Goal: Information Seeking & Learning: Compare options

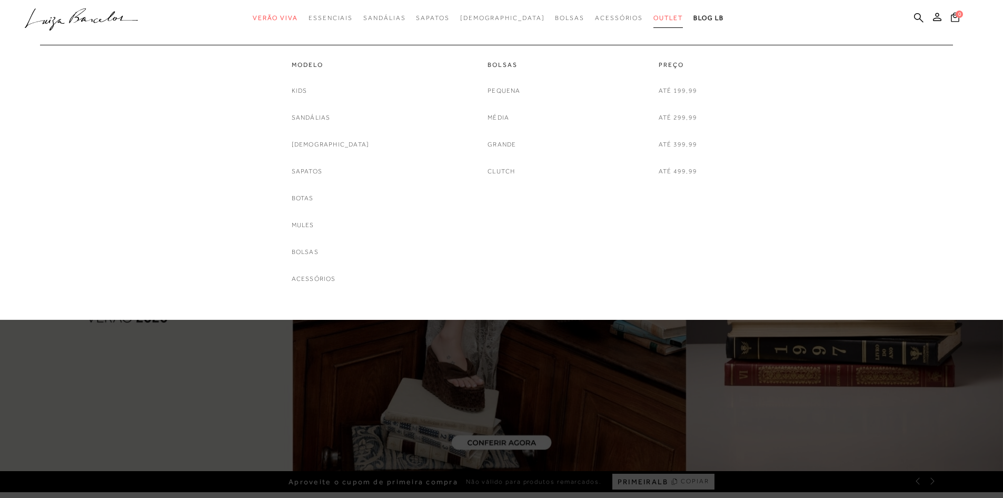
click at [654, 18] on span "Outlet" at bounding box center [668, 17] width 29 height 7
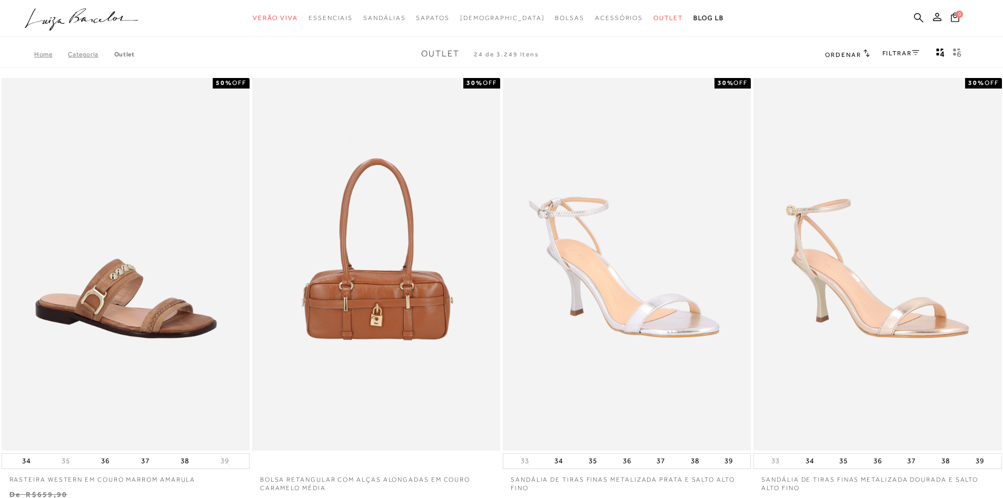
click at [917, 52] on icon at bounding box center [915, 52] width 7 height 5
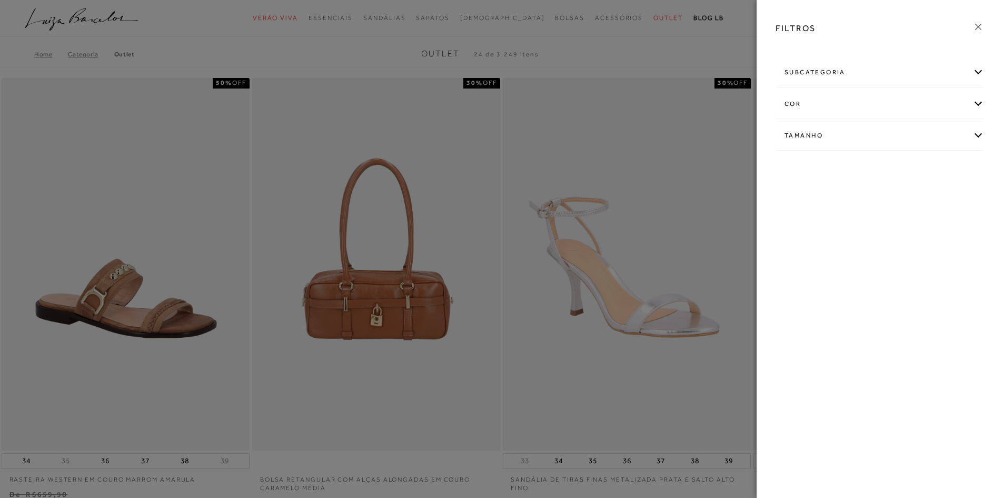
click at [975, 23] on icon at bounding box center [979, 27] width 12 height 12
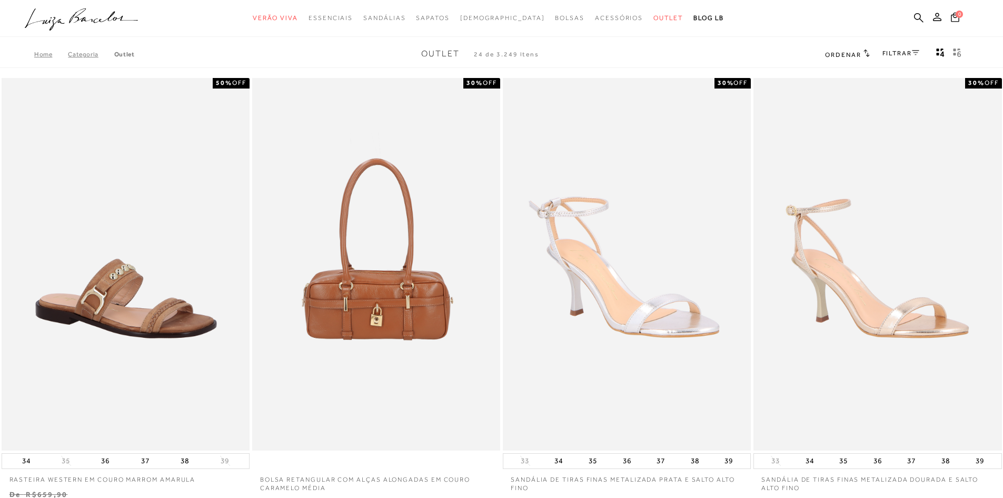
click at [852, 53] on span "Ordenar" at bounding box center [843, 54] width 36 height 7
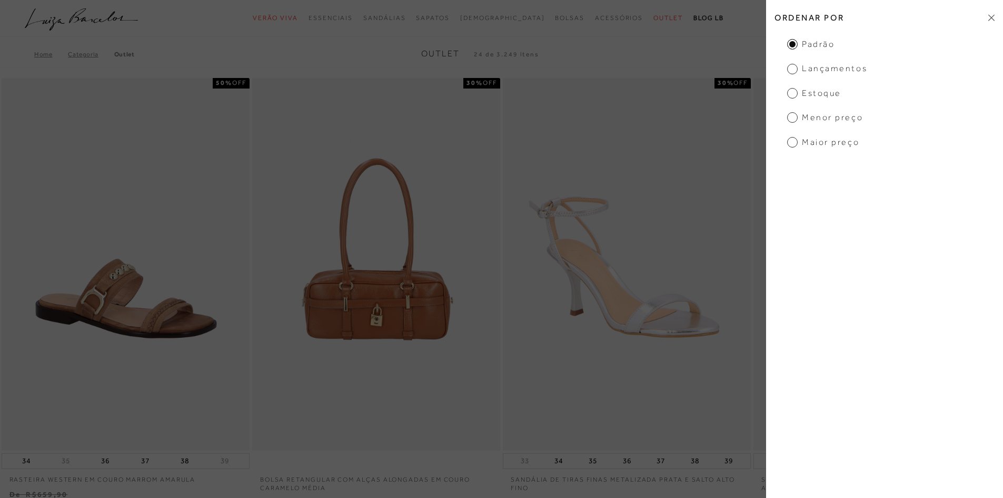
click at [822, 120] on span "Menor preço" at bounding box center [826, 118] width 76 height 12
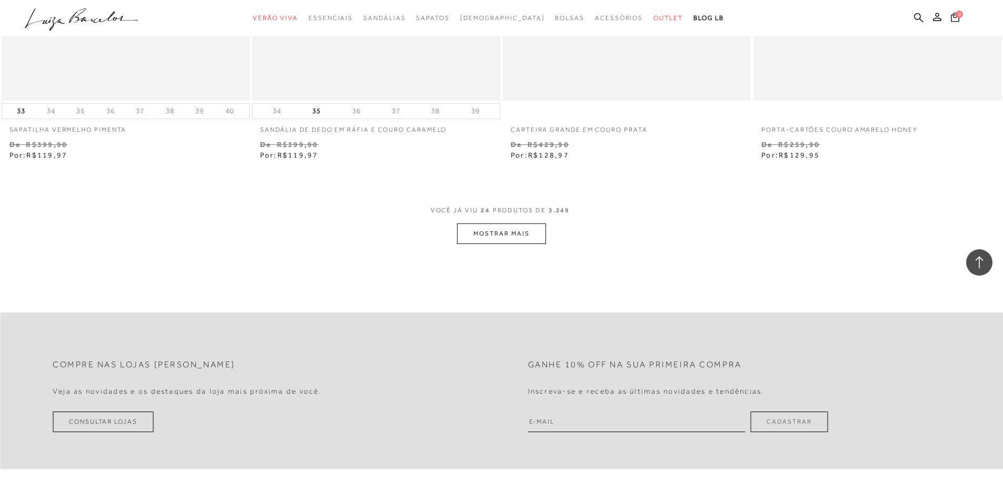
scroll to position [2581, 0]
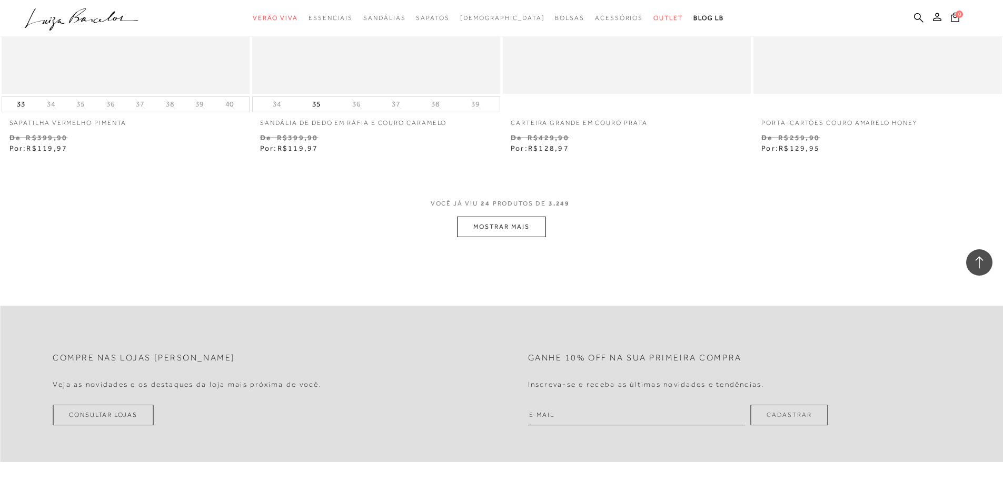
click at [475, 231] on button "MOSTRAR MAIS" at bounding box center [501, 226] width 88 height 21
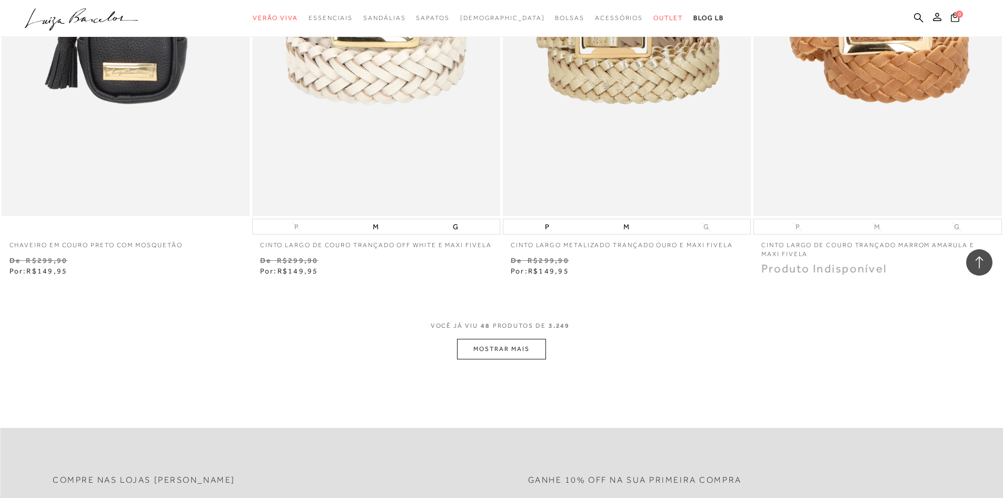
scroll to position [5162, 0]
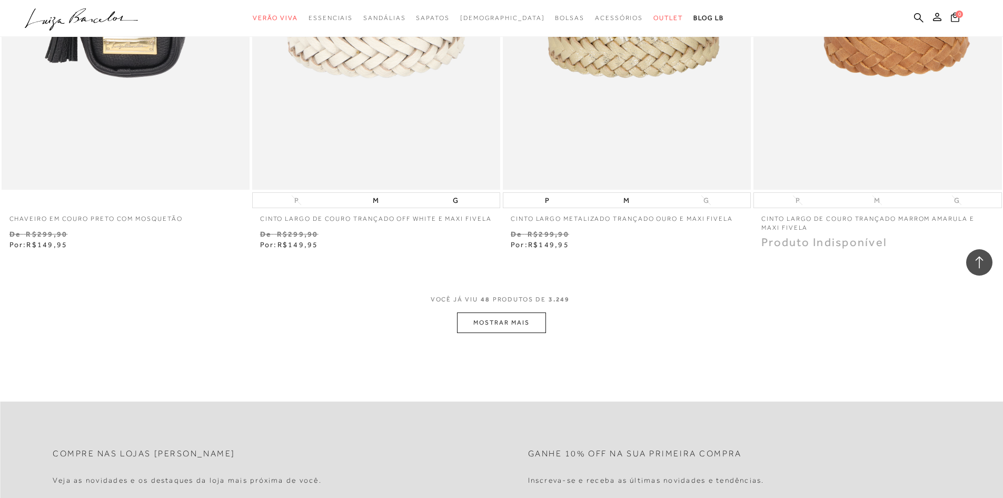
click at [474, 330] on button "MOSTRAR MAIS" at bounding box center [501, 322] width 88 height 21
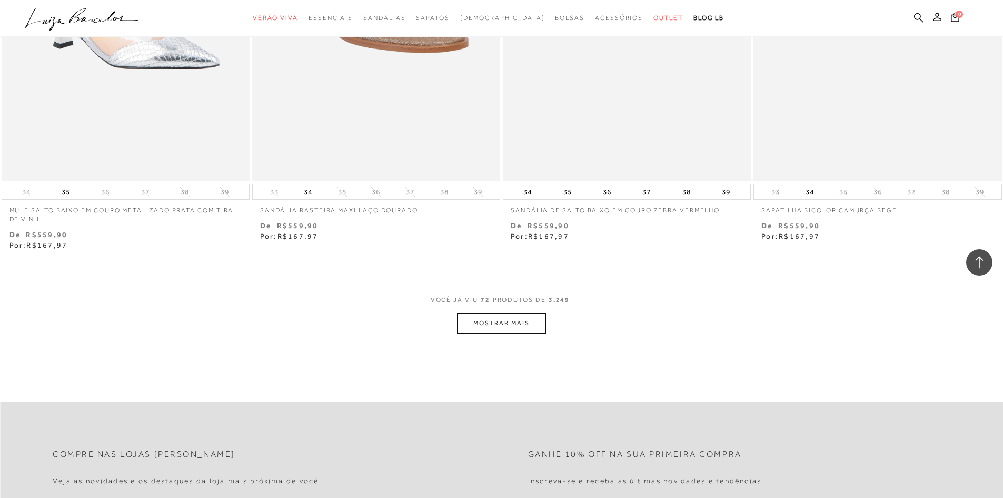
scroll to position [7848, 0]
click at [503, 332] on button "MOSTRAR MAIS" at bounding box center [501, 321] width 88 height 21
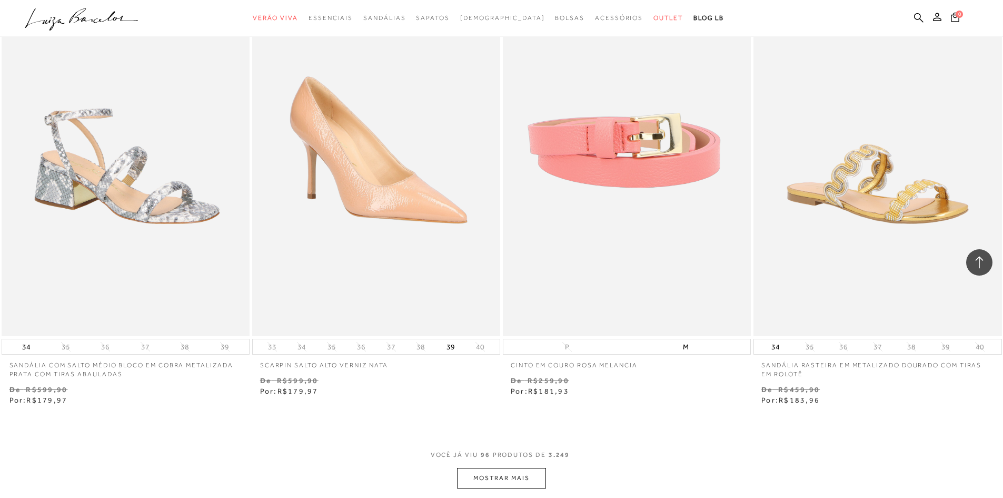
scroll to position [10429, 0]
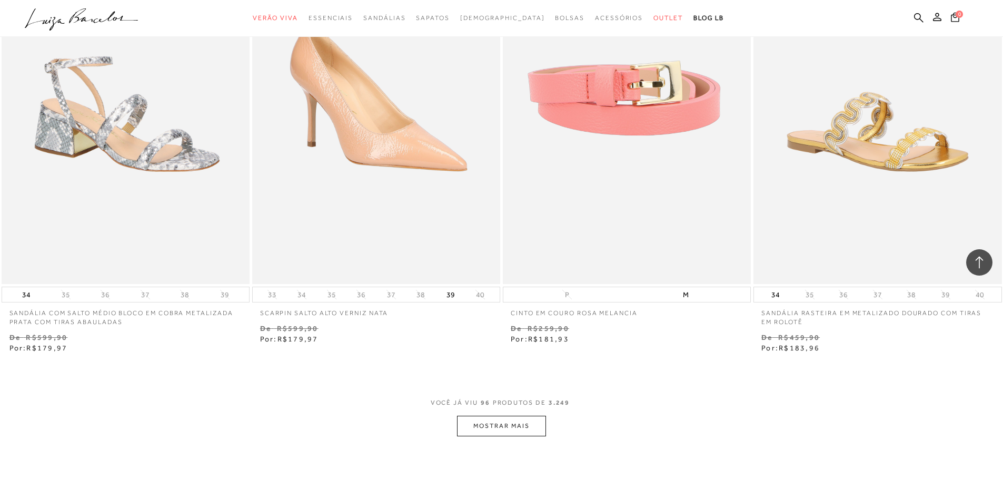
click at [501, 436] on button "MOSTRAR MAIS" at bounding box center [501, 426] width 88 height 21
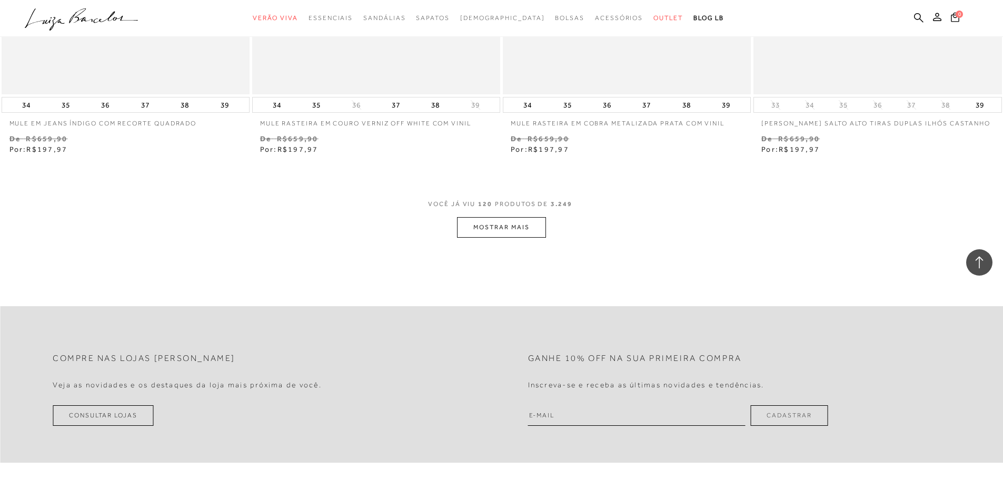
scroll to position [13327, 0]
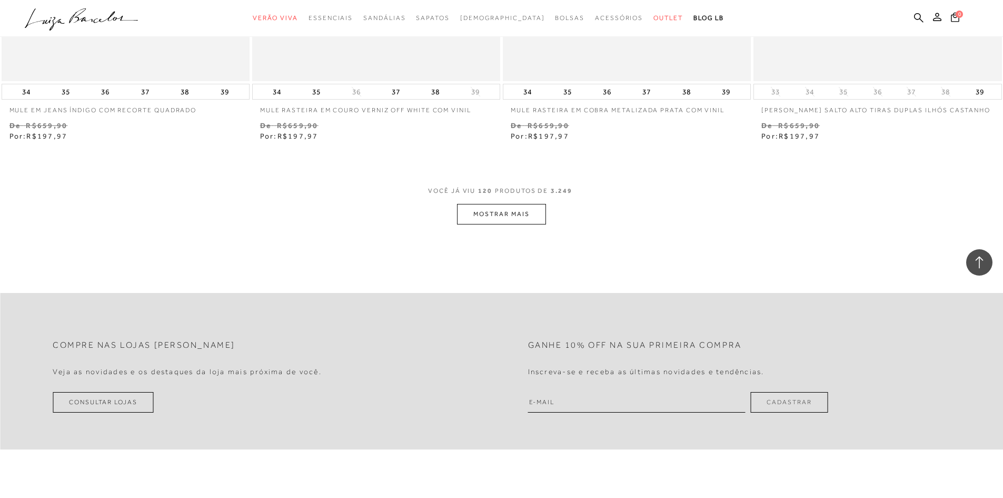
click at [515, 224] on button "MOSTRAR MAIS" at bounding box center [501, 214] width 88 height 21
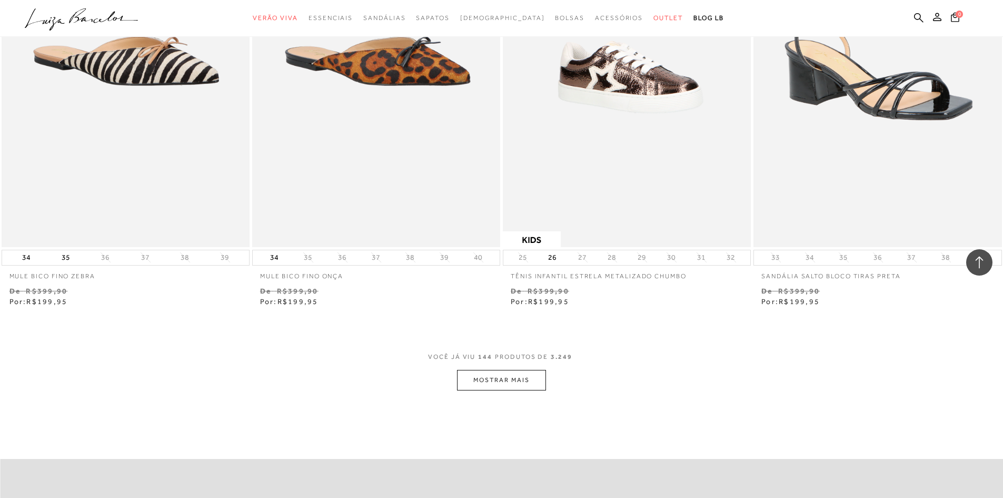
scroll to position [15908, 0]
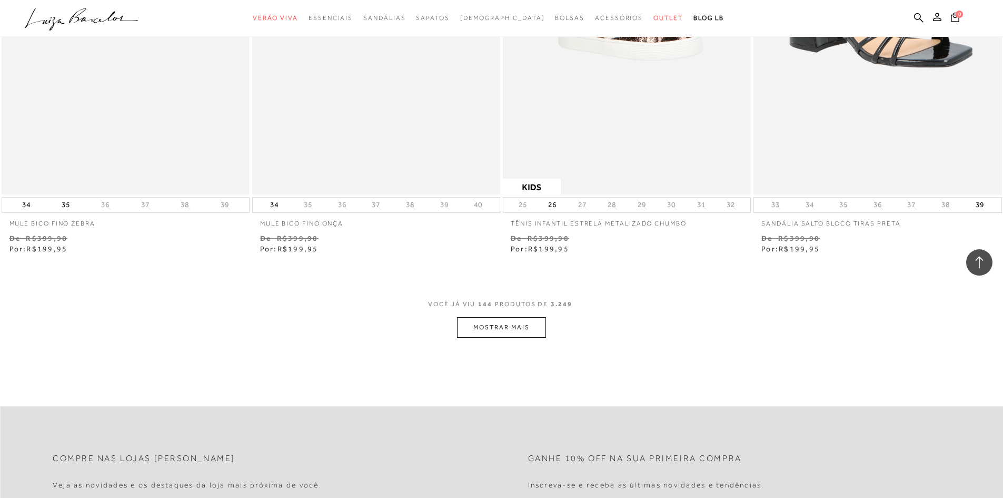
click at [502, 338] on button "MOSTRAR MAIS" at bounding box center [501, 327] width 88 height 21
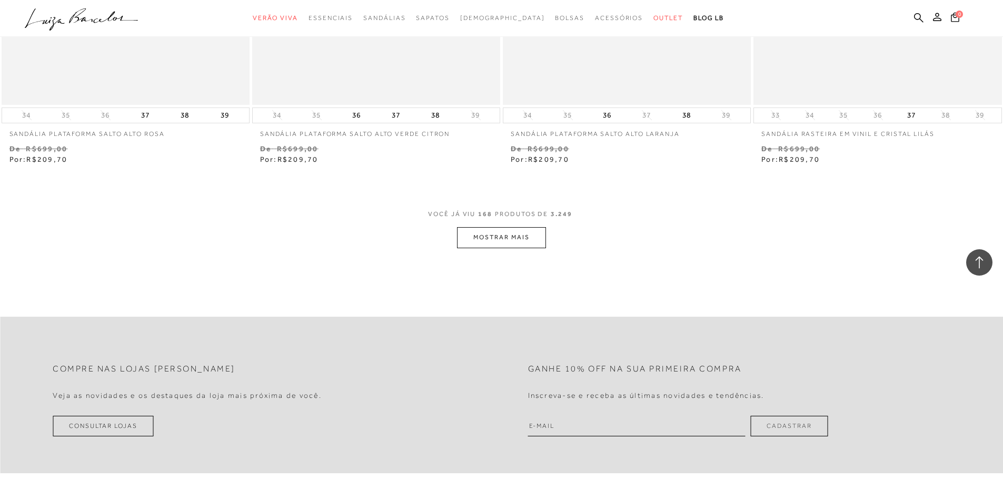
scroll to position [18700, 0]
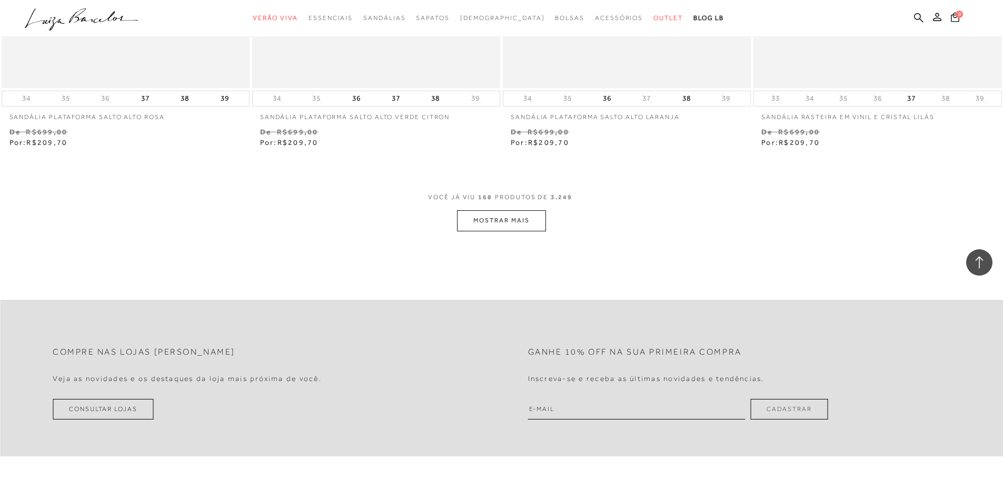
click at [530, 231] on button "MOSTRAR MAIS" at bounding box center [501, 220] width 88 height 21
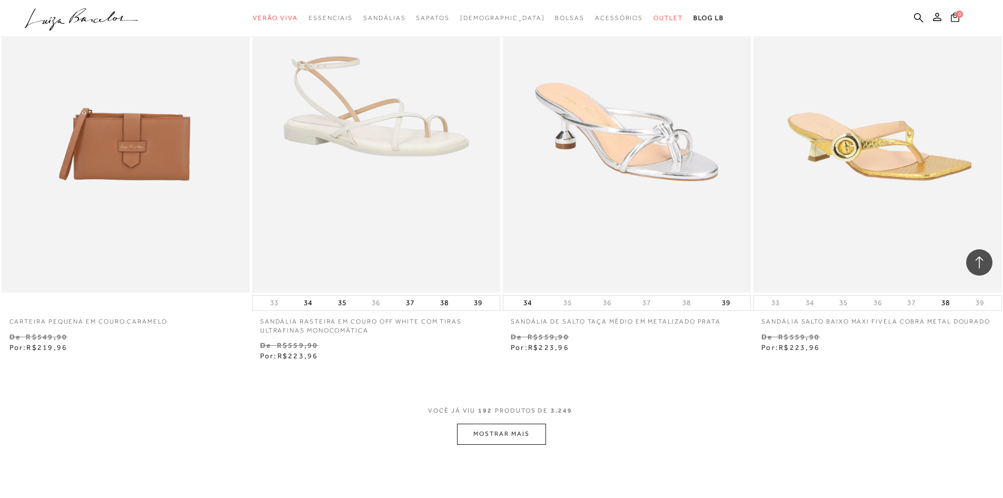
scroll to position [21228, 0]
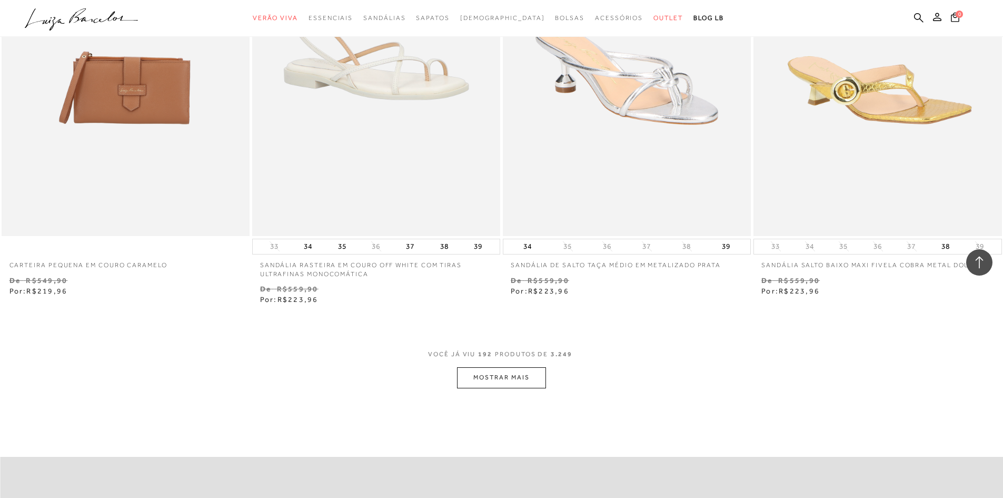
click at [503, 388] on button "MOSTRAR MAIS" at bounding box center [501, 377] width 88 height 21
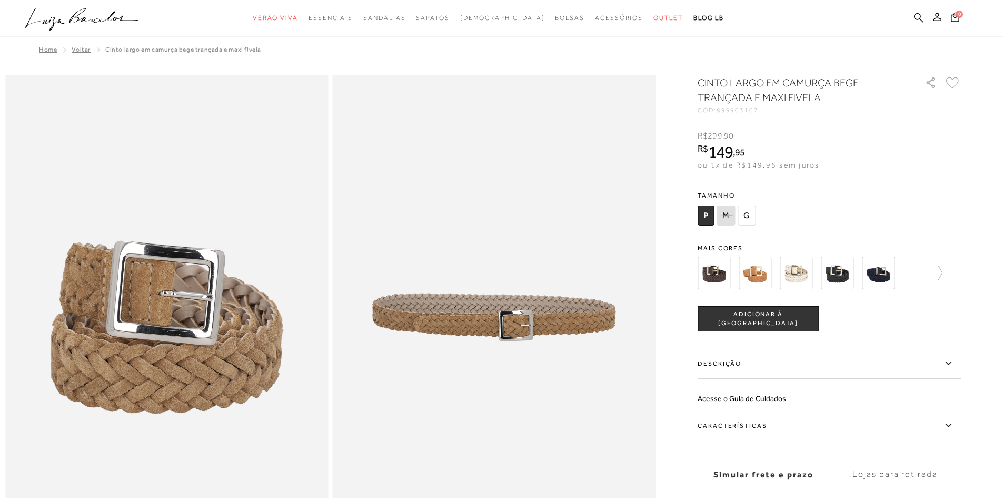
click at [727, 279] on img at bounding box center [714, 273] width 33 height 33
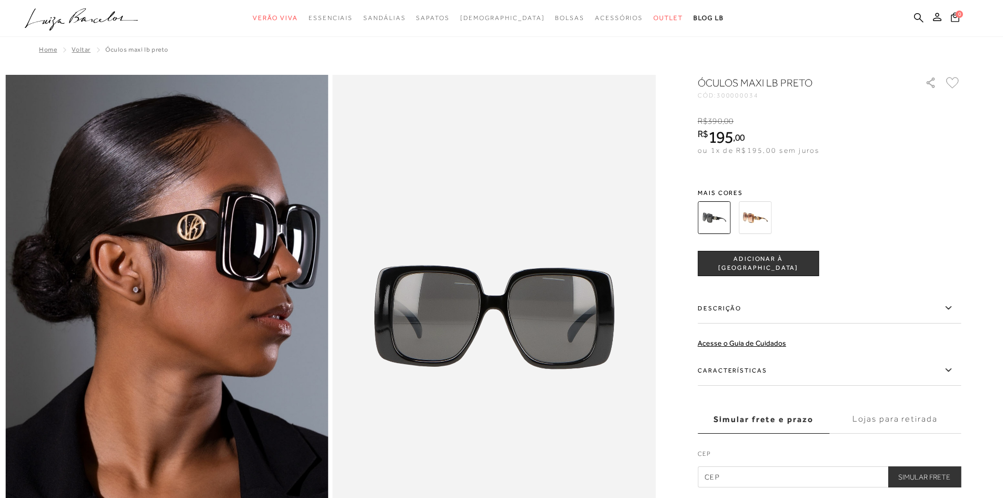
click at [770, 220] on img at bounding box center [755, 217] width 33 height 33
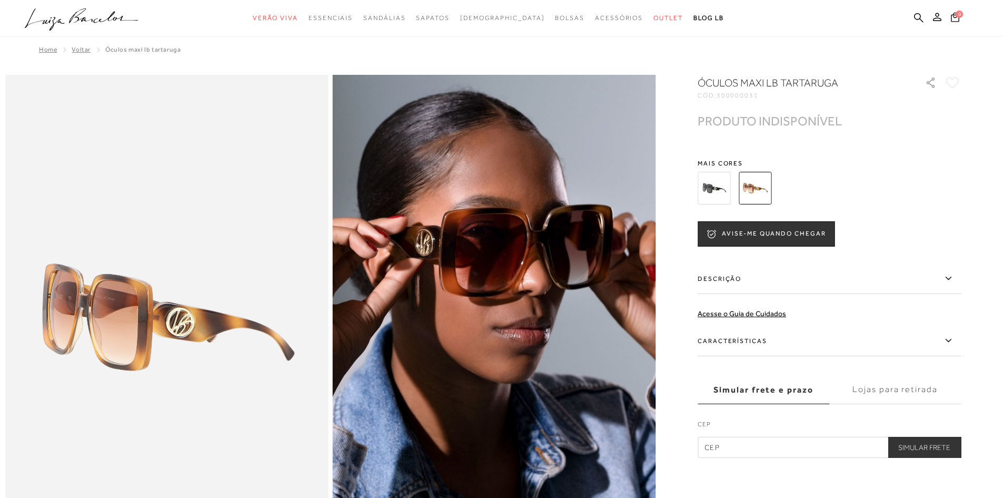
click at [723, 186] on img at bounding box center [714, 188] width 33 height 33
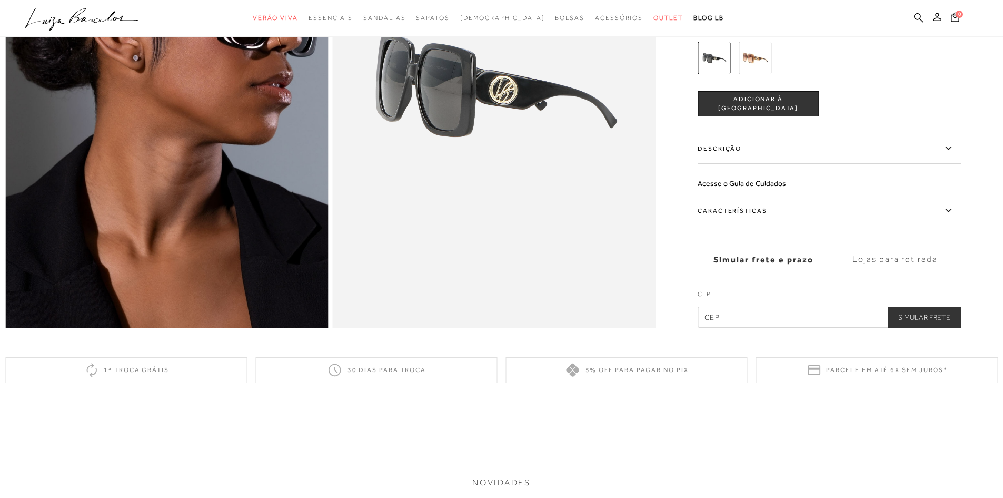
scroll to position [1054, 0]
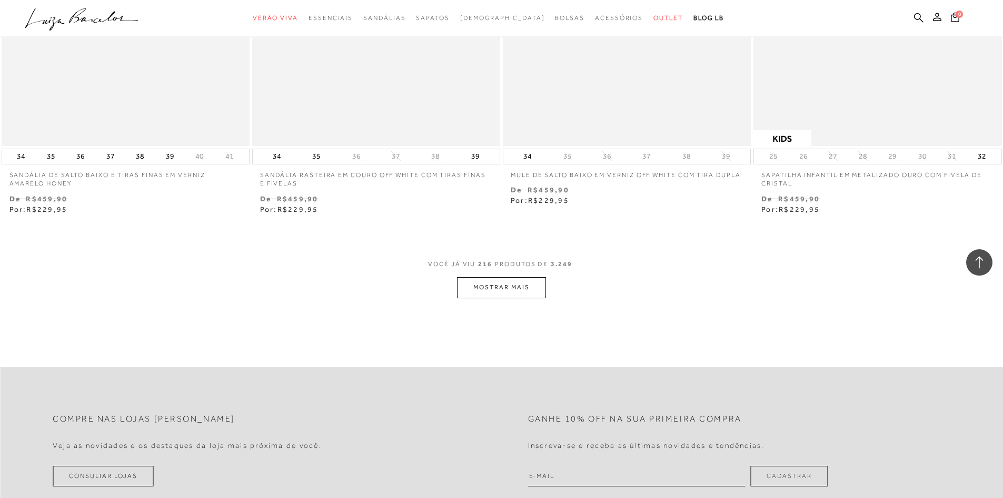
scroll to position [24020, 0]
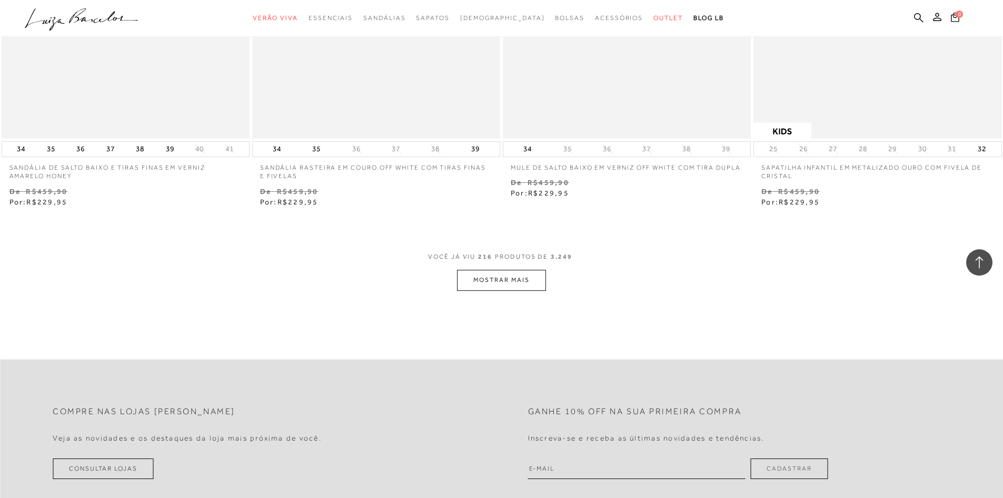
click at [489, 290] on button "MOSTRAR MAIS" at bounding box center [501, 280] width 88 height 21
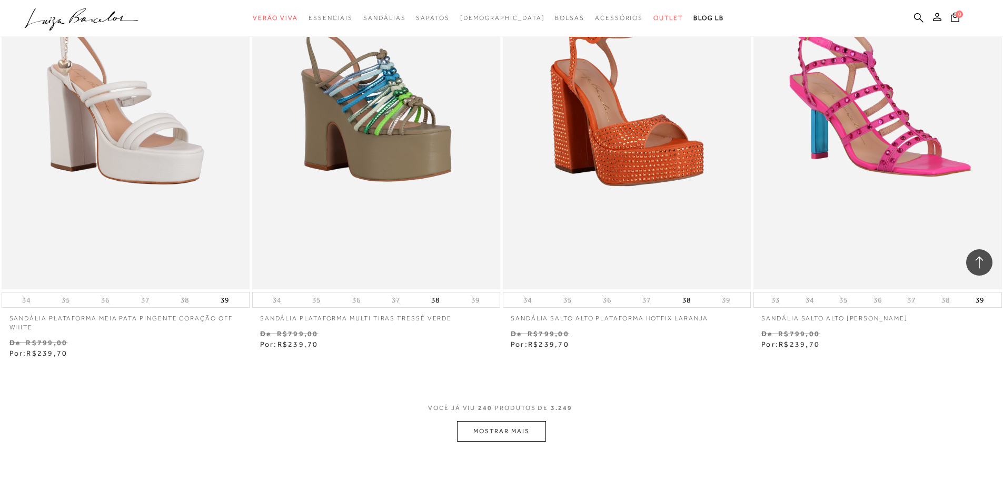
scroll to position [26654, 0]
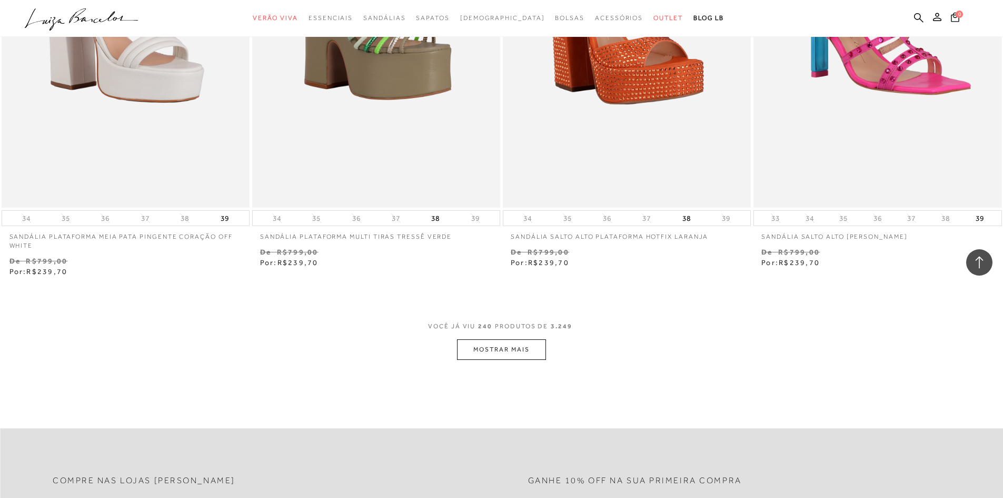
click at [506, 360] on button "MOSTRAR MAIS" at bounding box center [501, 349] width 88 height 21
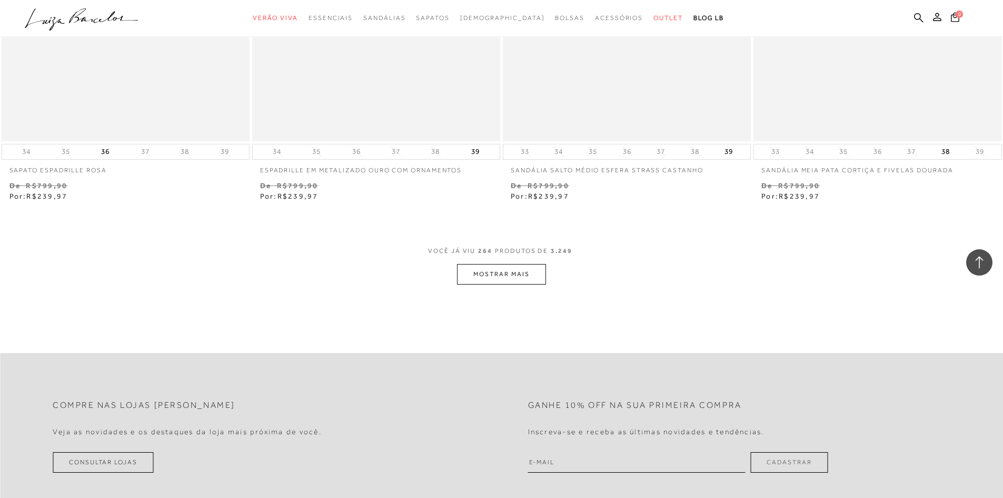
scroll to position [29445, 0]
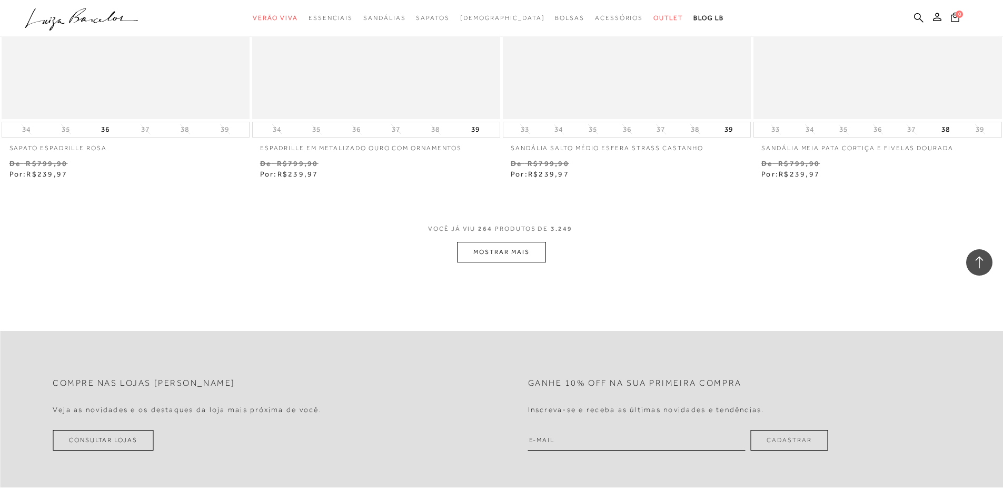
click at [517, 262] on button "MOSTRAR MAIS" at bounding box center [501, 252] width 88 height 21
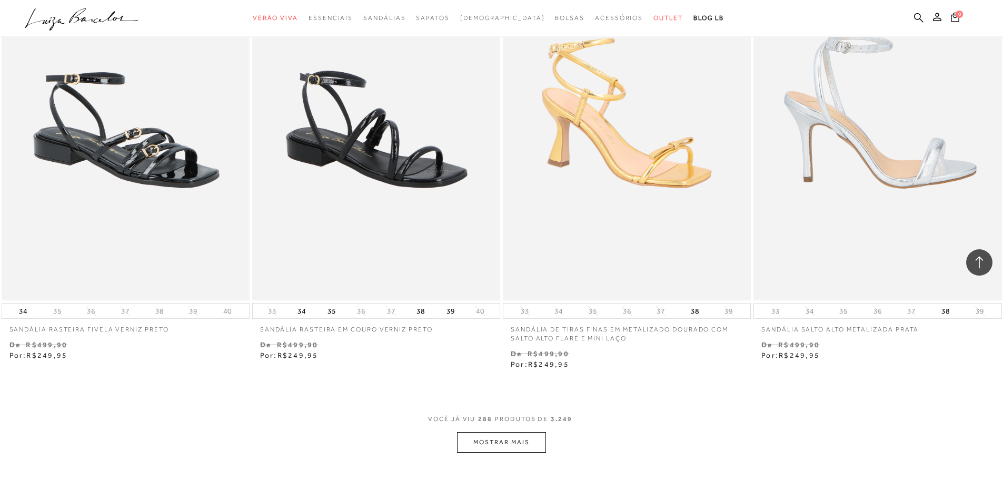
scroll to position [32237, 0]
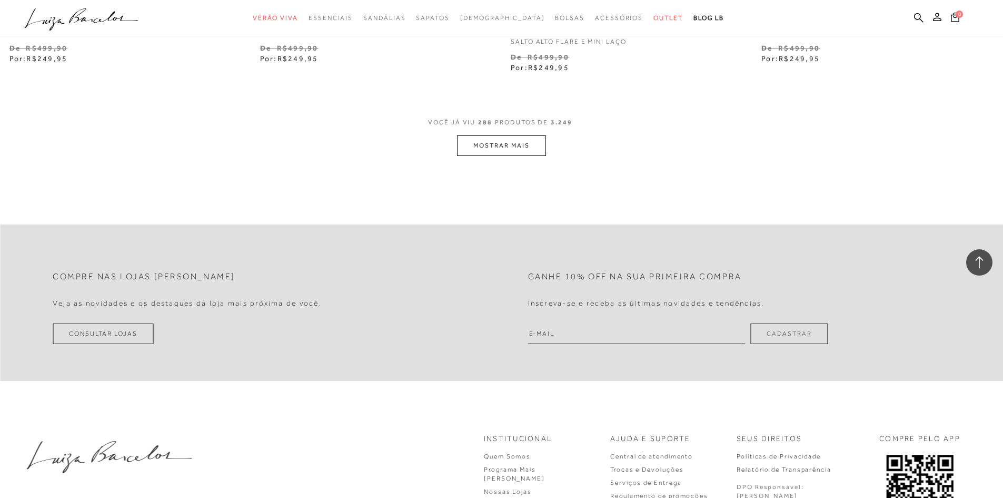
click at [492, 156] on button "MOSTRAR MAIS" at bounding box center [501, 145] width 88 height 21
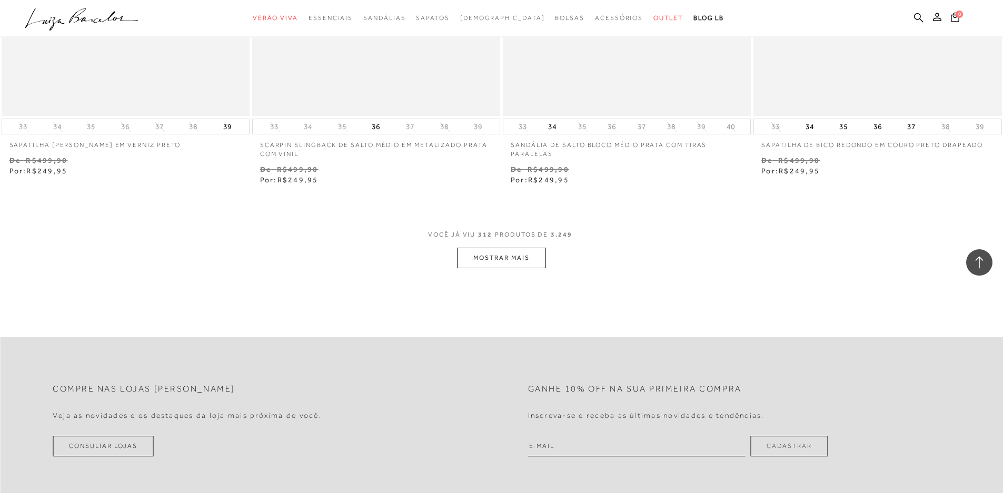
scroll to position [34871, 0]
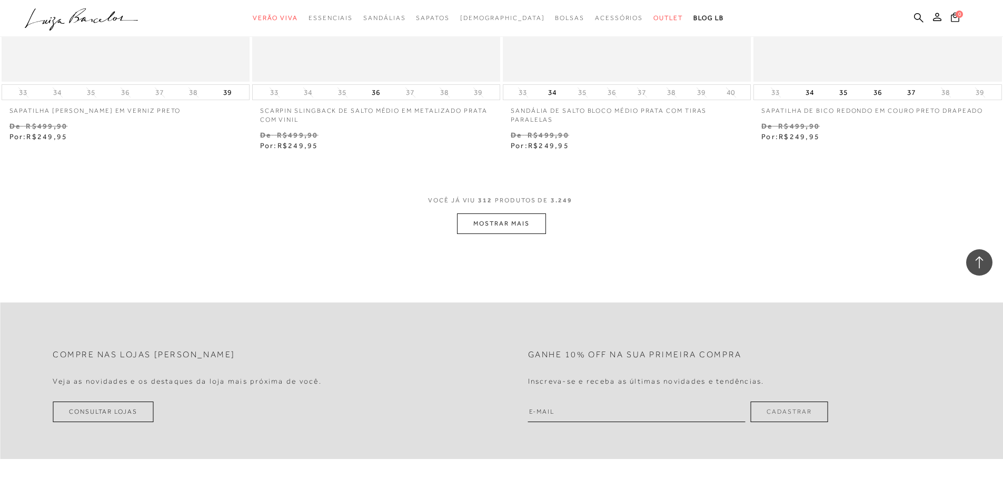
click at [518, 234] on button "MOSTRAR MAIS" at bounding box center [501, 223] width 88 height 21
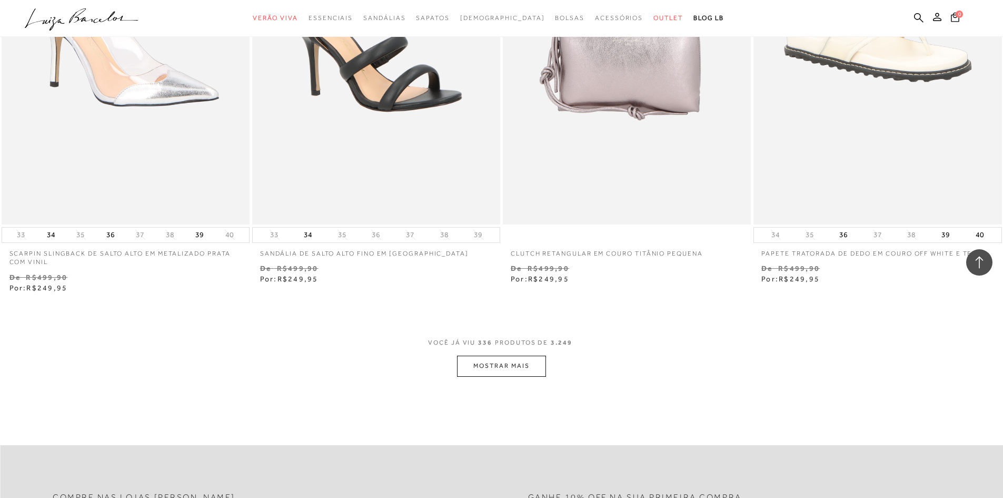
scroll to position [37452, 0]
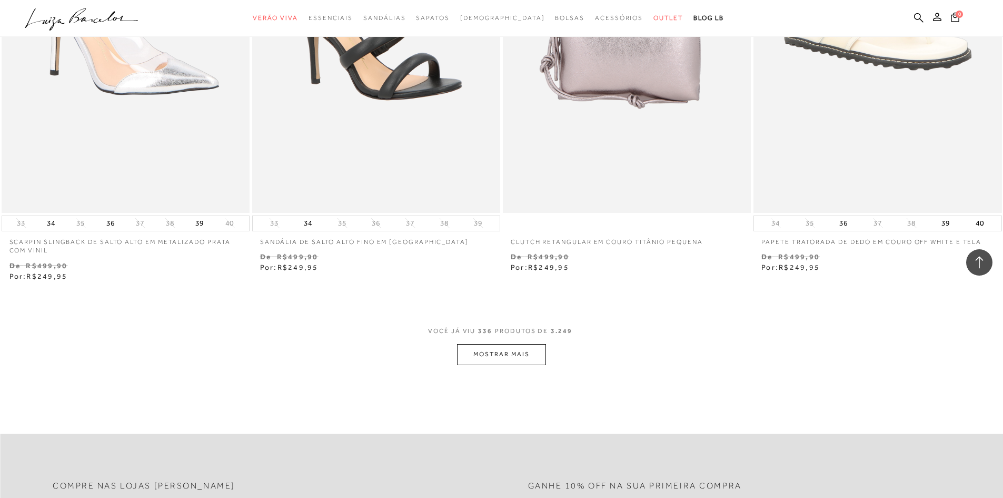
click at [529, 365] on button "MOSTRAR MAIS" at bounding box center [501, 354] width 88 height 21
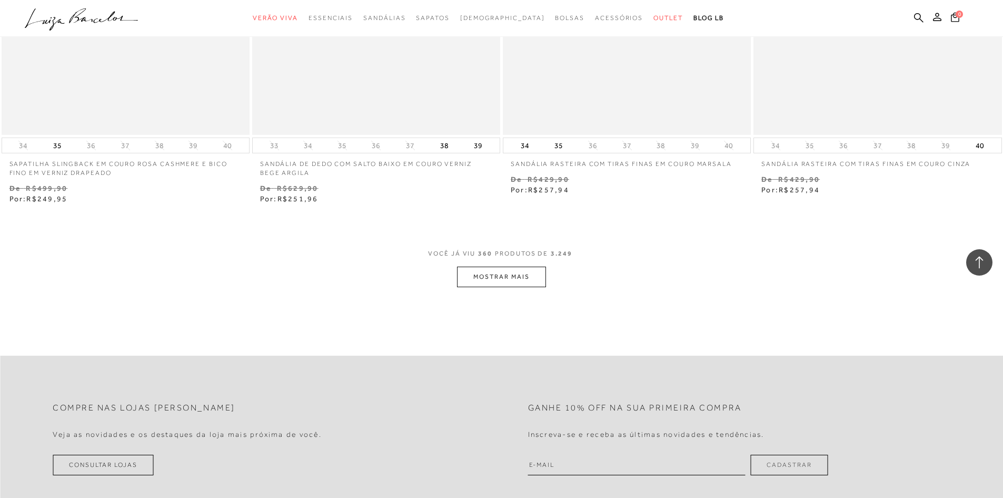
scroll to position [40244, 0]
click at [532, 285] on button "MOSTRAR MAIS" at bounding box center [501, 274] width 88 height 21
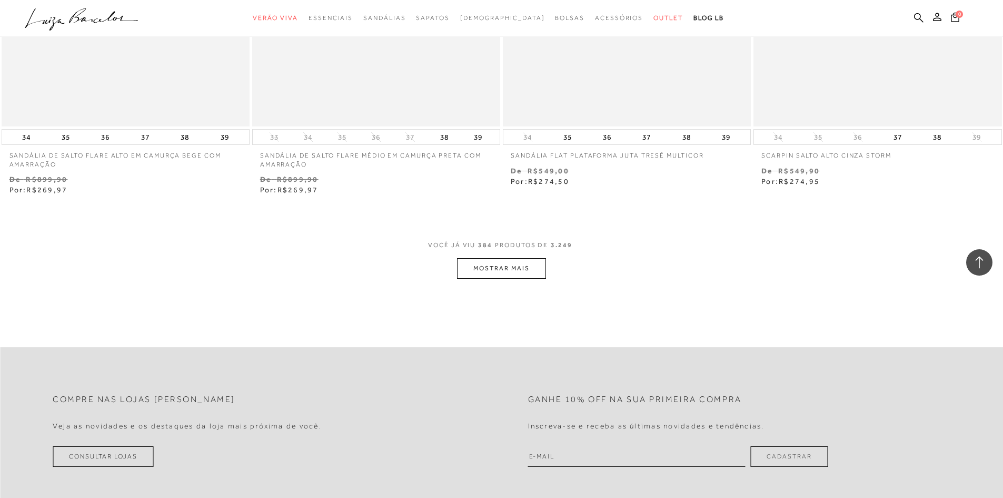
scroll to position [43036, 0]
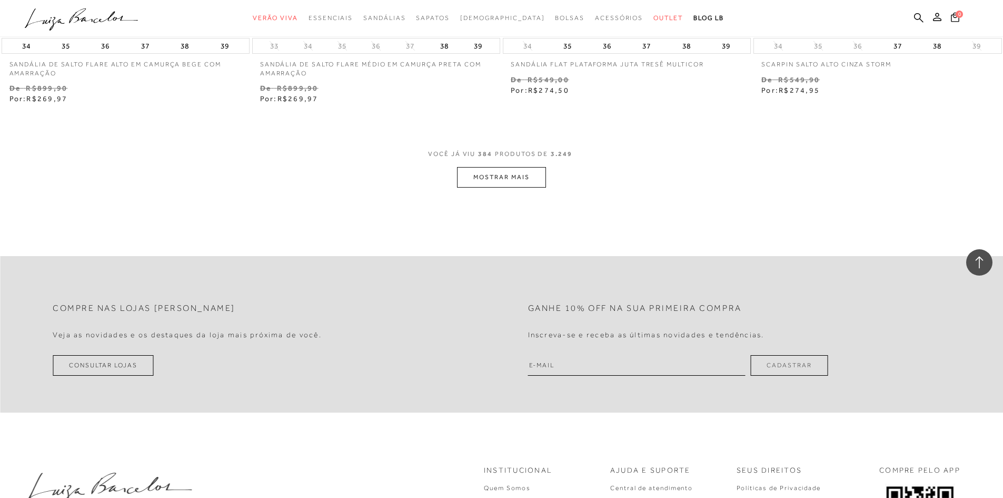
click at [483, 188] on button "MOSTRAR MAIS" at bounding box center [501, 177] width 88 height 21
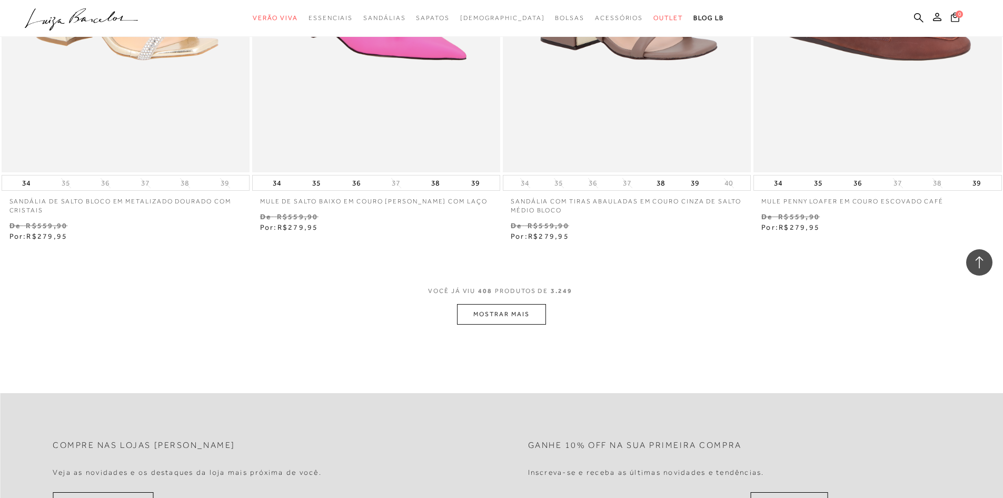
scroll to position [45617, 0]
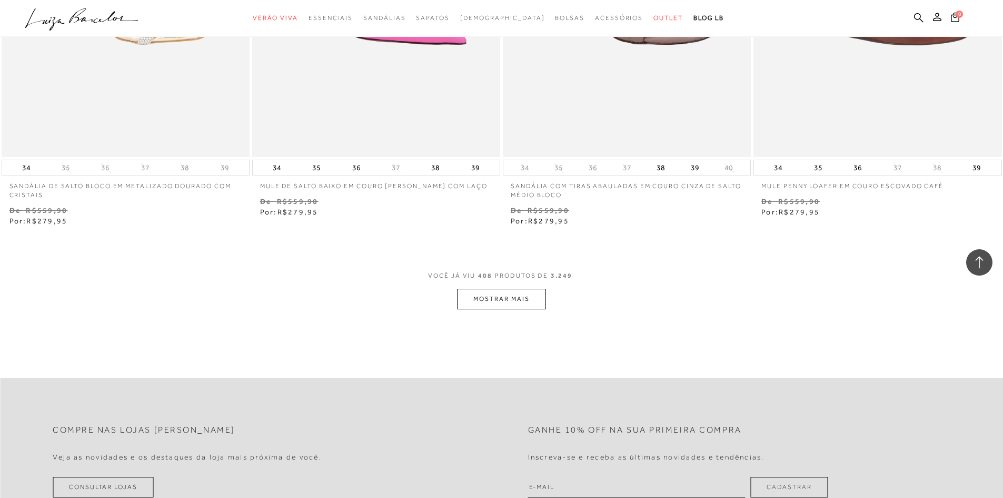
click at [508, 309] on button "MOSTRAR MAIS" at bounding box center [501, 299] width 88 height 21
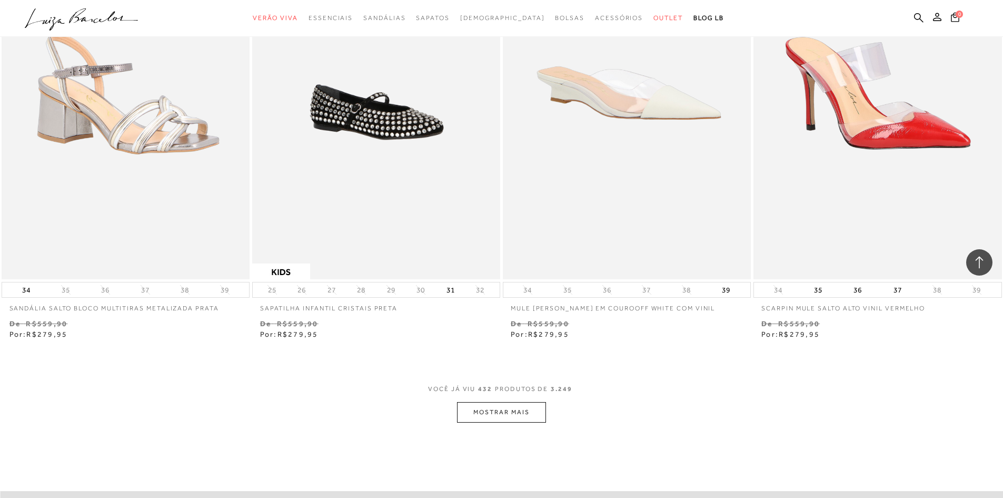
scroll to position [48409, 0]
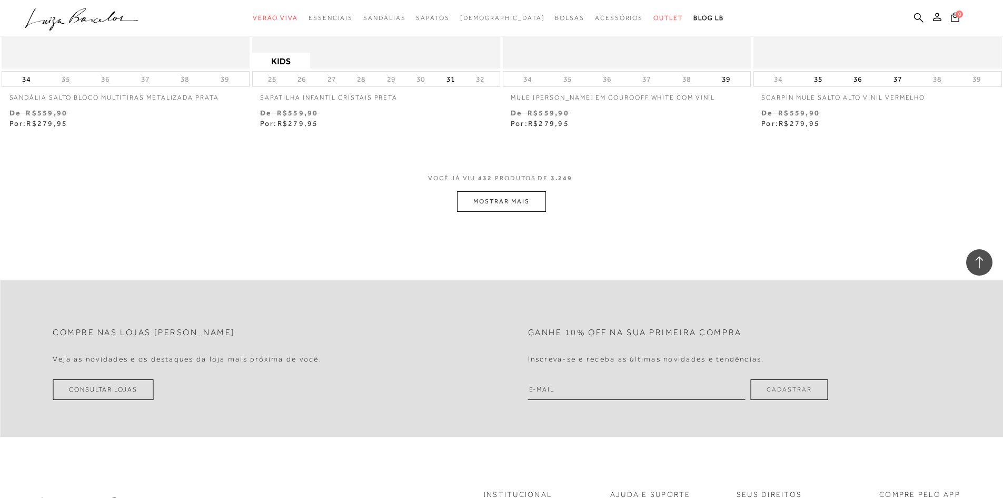
click at [513, 212] on button "MOSTRAR MAIS" at bounding box center [501, 201] width 88 height 21
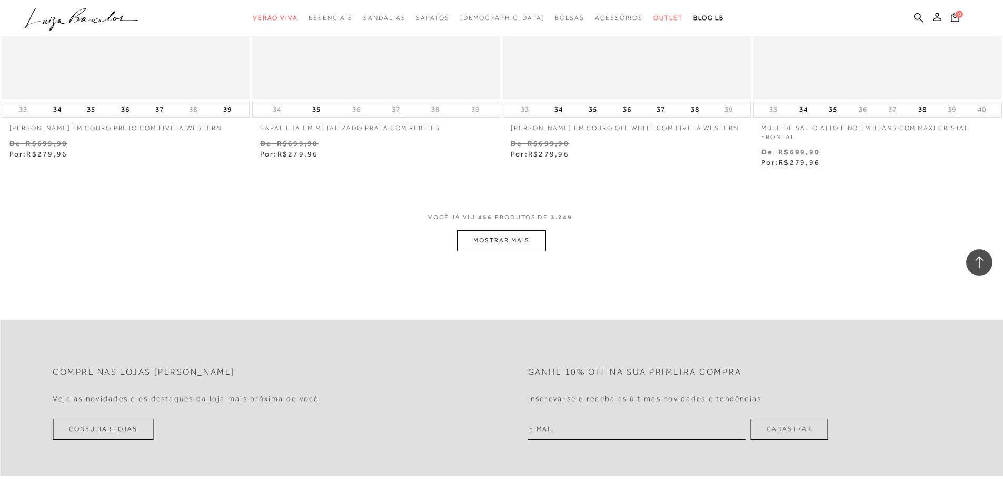
scroll to position [51148, 0]
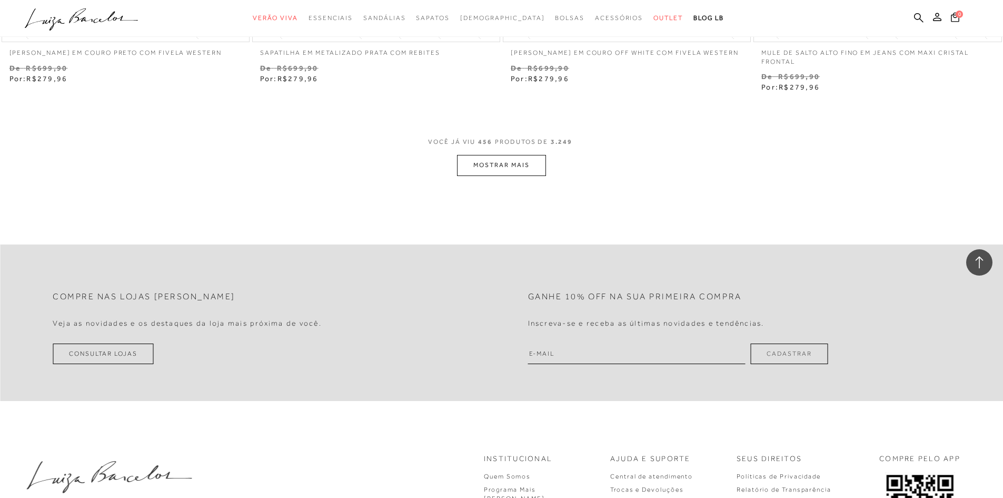
click at [514, 175] on button "MOSTRAR MAIS" at bounding box center [501, 165] width 88 height 21
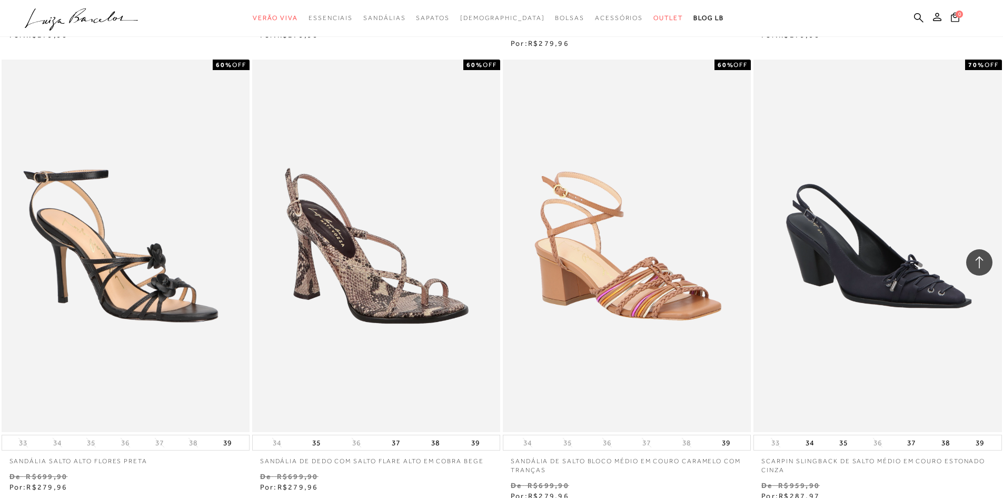
scroll to position [52096, 0]
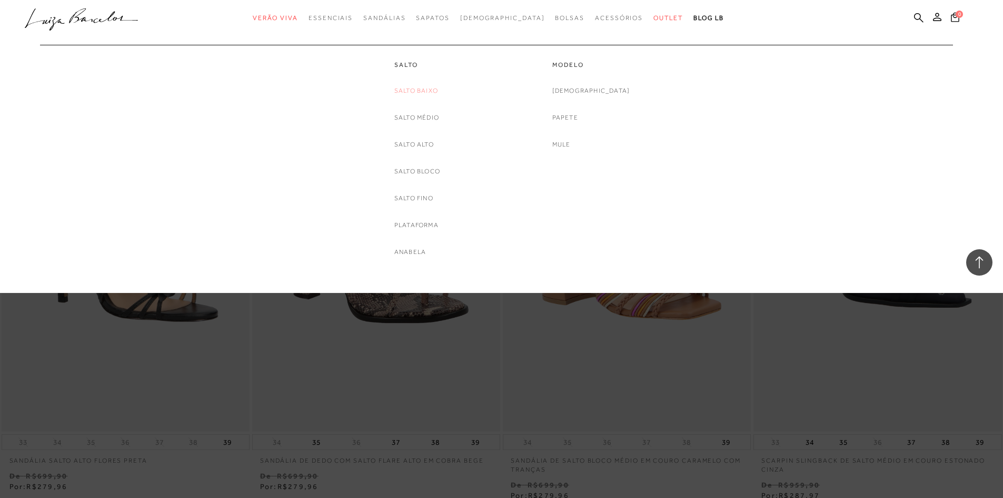
click at [414, 88] on link "Salto Baixo" at bounding box center [417, 90] width 44 height 11
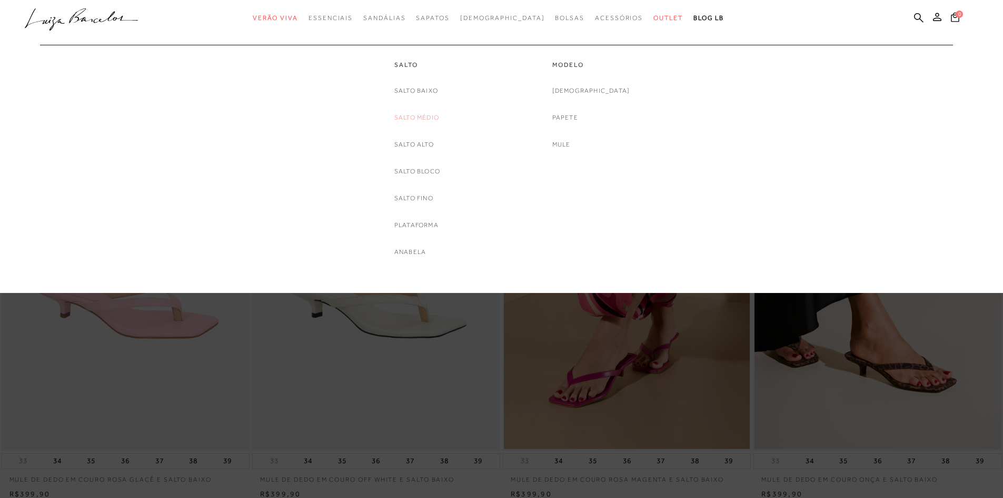
click at [422, 118] on link "Salto Médio" at bounding box center [417, 117] width 45 height 11
